Goal: Transaction & Acquisition: Purchase product/service

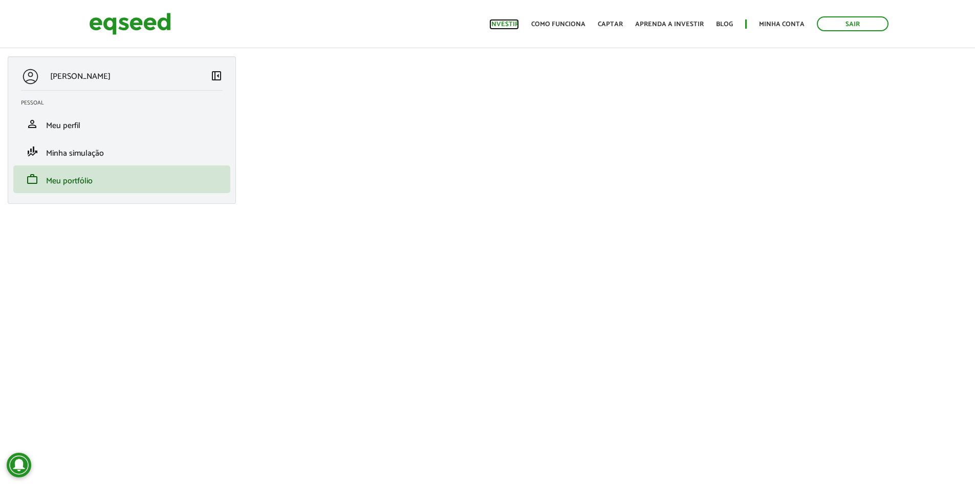
click at [511, 28] on link "Investir" at bounding box center [504, 24] width 30 height 7
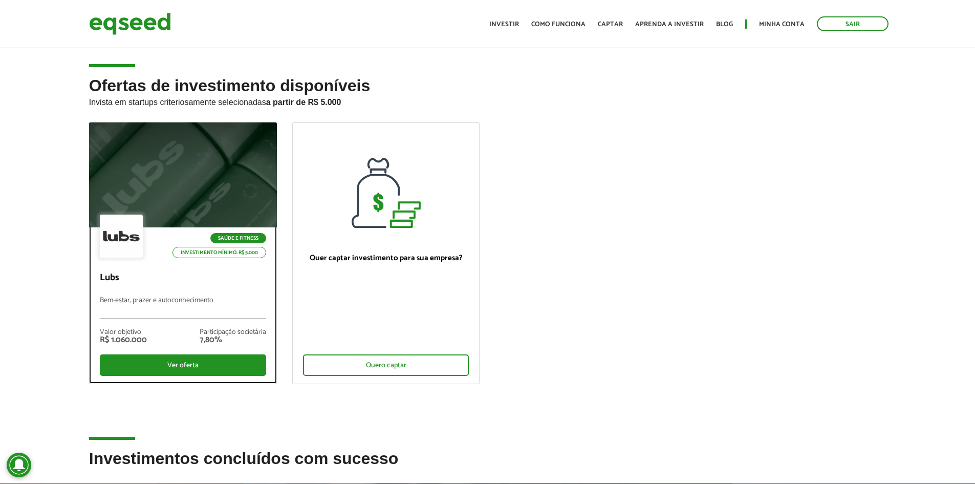
click at [199, 128] on div at bounding box center [182, 175] width 225 height 126
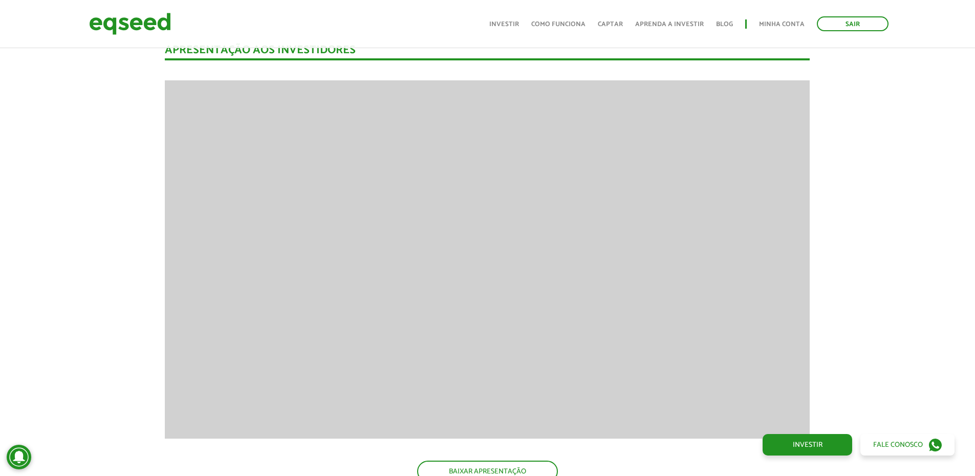
scroll to position [716, 0]
